Goal: Information Seeking & Learning: Learn about a topic

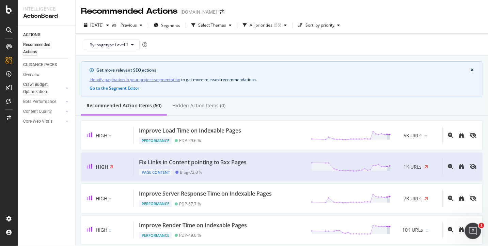
scroll to position [5, 0]
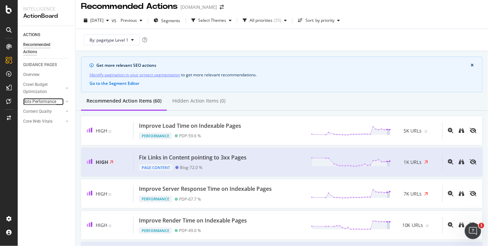
click at [45, 100] on div "Bots Performance" at bounding box center [39, 101] width 33 height 7
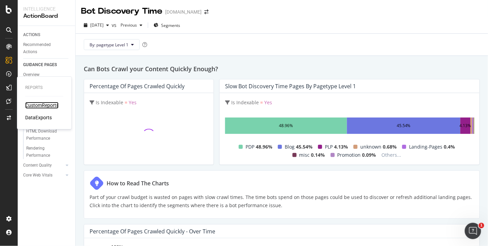
click at [37, 107] on div "CustomReports" at bounding box center [41, 105] width 33 height 7
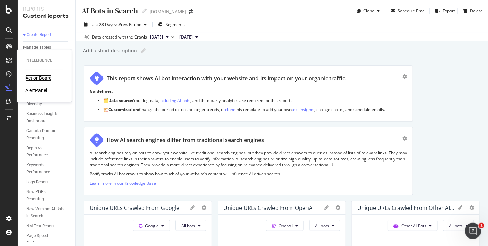
click at [32, 79] on div "ActionBoard" at bounding box center [38, 78] width 27 height 7
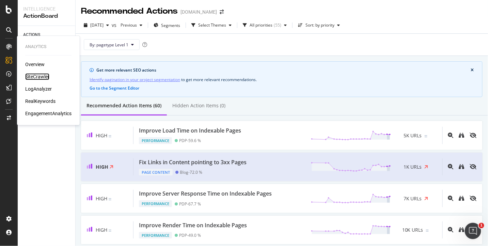
click at [35, 77] on div "SiteCrawler" at bounding box center [37, 76] width 24 height 7
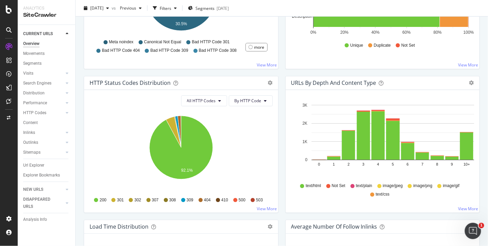
scroll to position [320, 0]
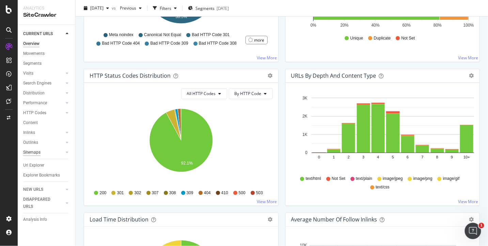
click at [37, 152] on div "Sitemaps" at bounding box center [31, 152] width 17 height 7
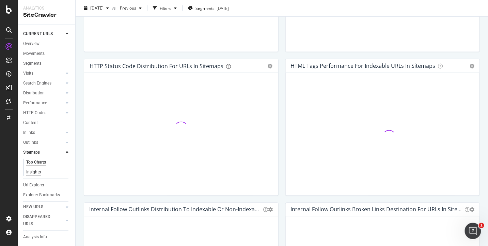
click at [35, 173] on div "Insights" at bounding box center [33, 172] width 15 height 7
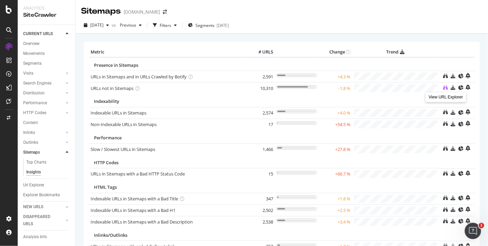
click at [444, 87] on icon at bounding box center [445, 87] width 5 height 5
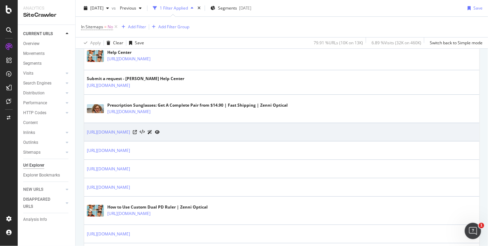
scroll to position [707, 0]
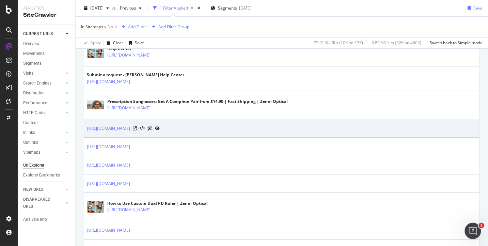
click at [160, 126] on div at bounding box center [146, 128] width 27 height 7
click at [137, 126] on icon at bounding box center [135, 128] width 4 height 4
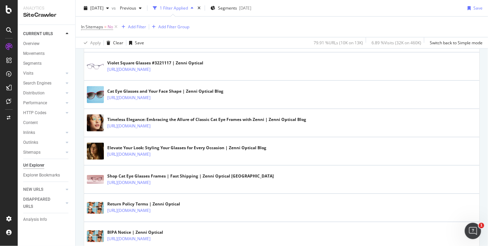
scroll to position [1034, 0]
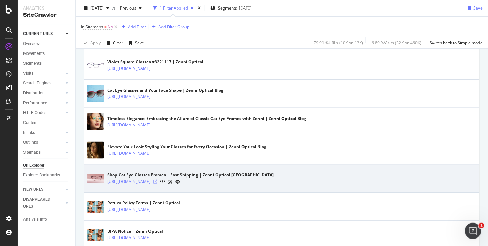
click at [157, 179] on icon at bounding box center [155, 181] width 4 height 4
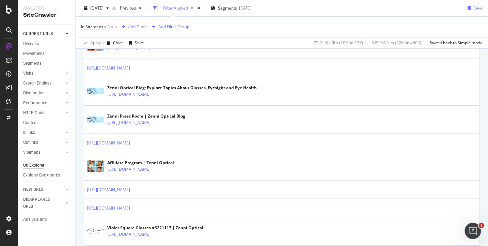
scroll to position [867, 0]
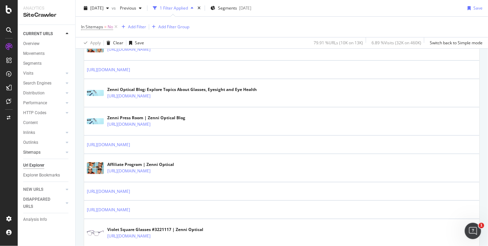
click at [44, 151] on link "Sitemaps" at bounding box center [43, 152] width 41 height 7
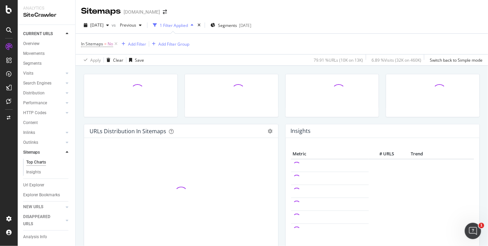
click at [41, 161] on div "Top Charts" at bounding box center [36, 162] width 20 height 7
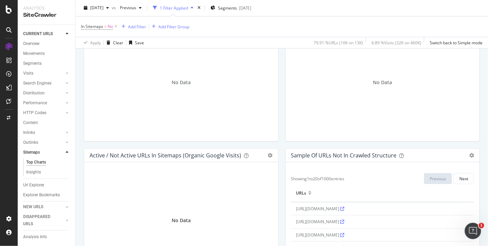
scroll to position [619, 0]
